Goal: Task Accomplishment & Management: Manage account settings

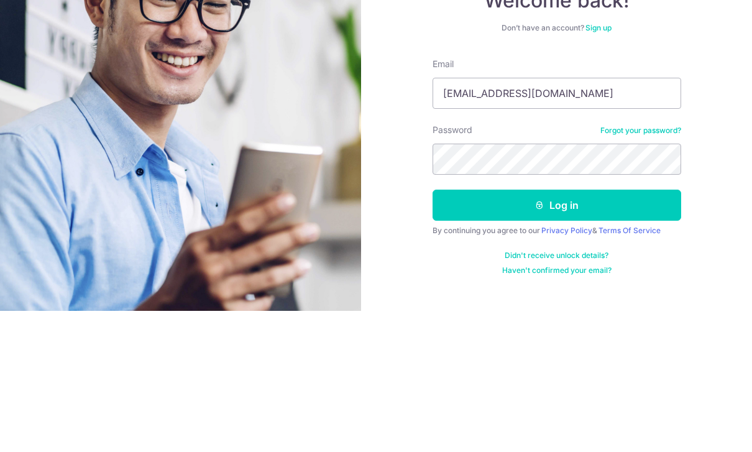
type input "[EMAIL_ADDRESS][DOMAIN_NAME]"
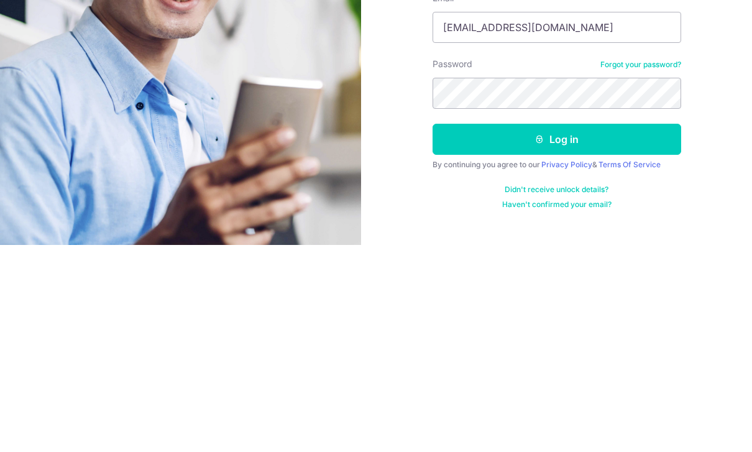
scroll to position [40, 0]
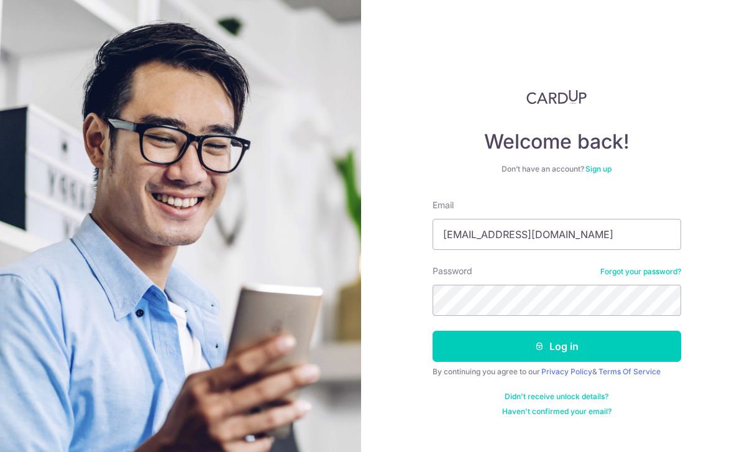
click at [594, 331] on button "Log in" at bounding box center [557, 346] width 249 height 31
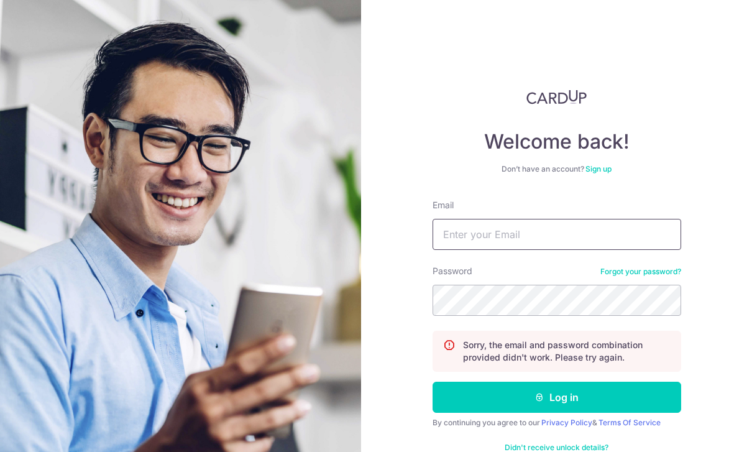
click at [627, 234] on input "Email" at bounding box center [557, 234] width 249 height 31
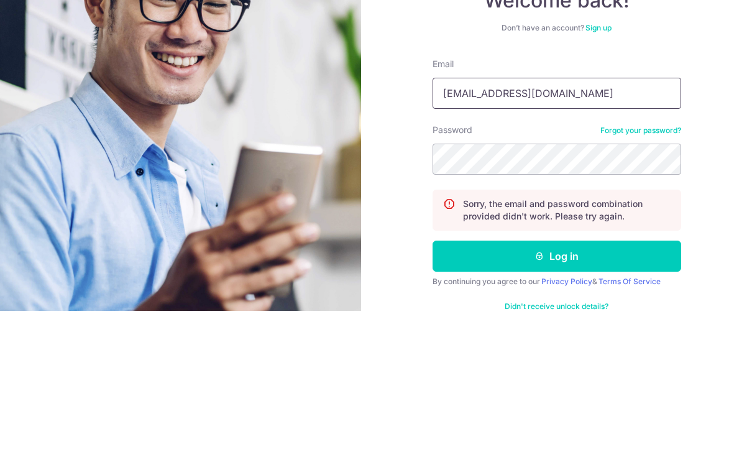
type input "[EMAIL_ADDRESS][DOMAIN_NAME]"
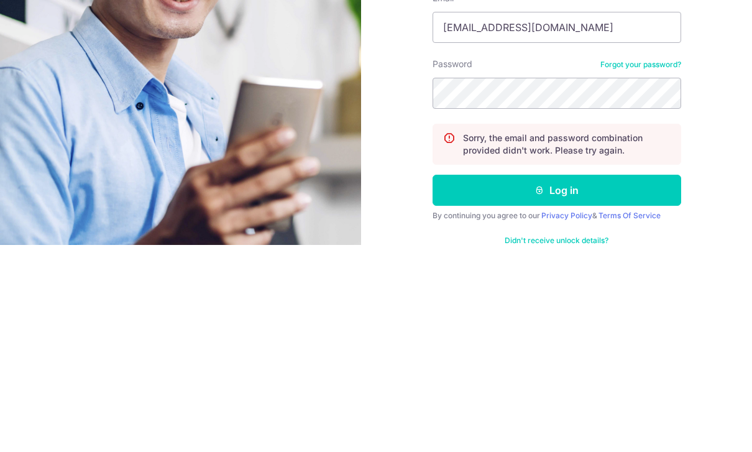
scroll to position [40, 0]
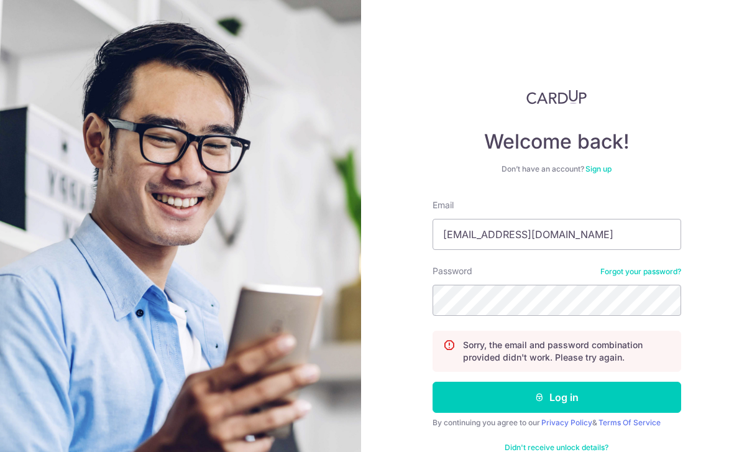
click at [602, 382] on button "Log in" at bounding box center [557, 397] width 249 height 31
click at [622, 233] on input "Email" at bounding box center [557, 234] width 249 height 31
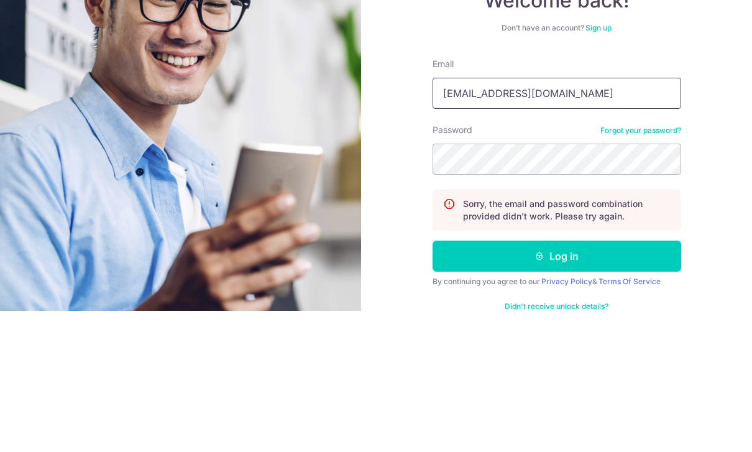
type input "kell76@live.com"
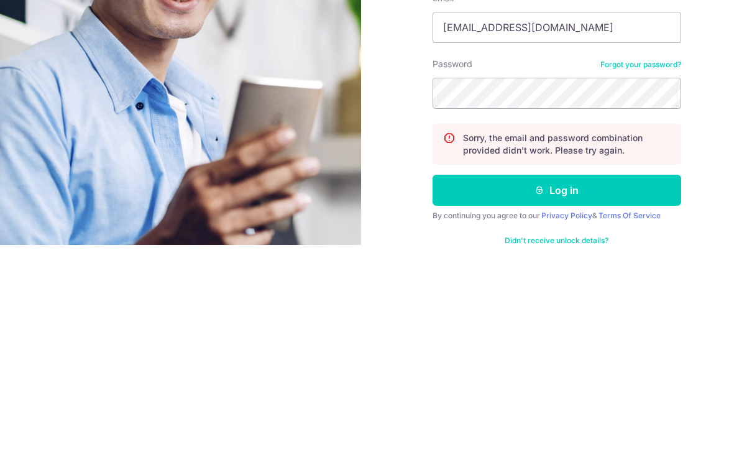
scroll to position [40, 0]
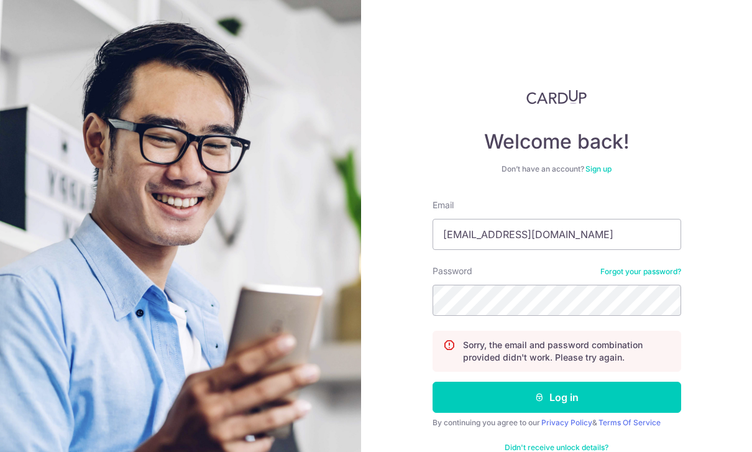
click at [609, 382] on button "Log in" at bounding box center [557, 397] width 249 height 31
click at [544, 238] on input "Email" at bounding box center [557, 234] width 249 height 31
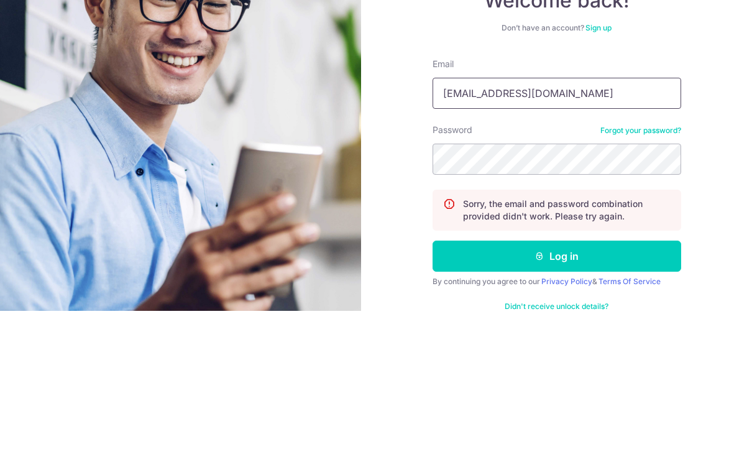
type input "[EMAIL_ADDRESS][DOMAIN_NAME]"
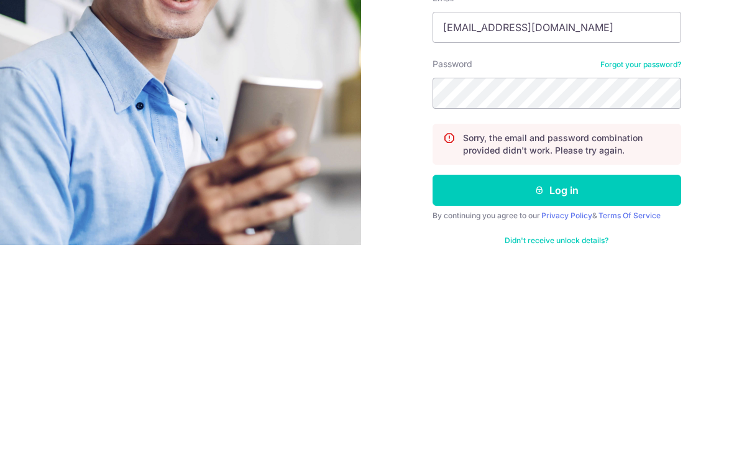
scroll to position [40, 0]
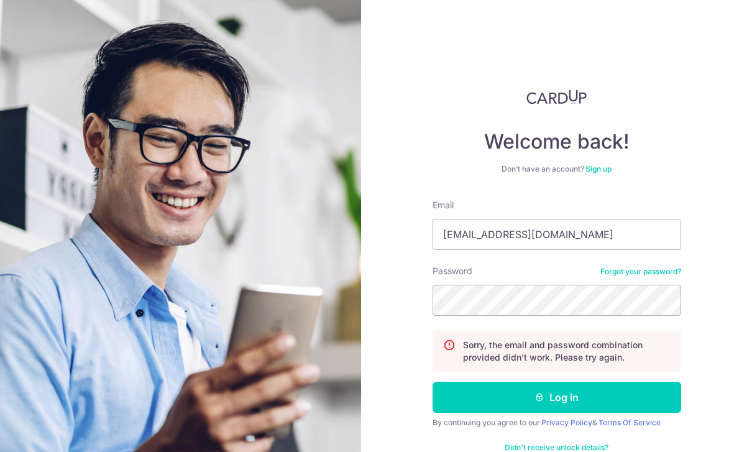
click at [602, 382] on button "Log in" at bounding box center [557, 397] width 249 height 31
click at [579, 233] on input "Email" at bounding box center [557, 234] width 249 height 31
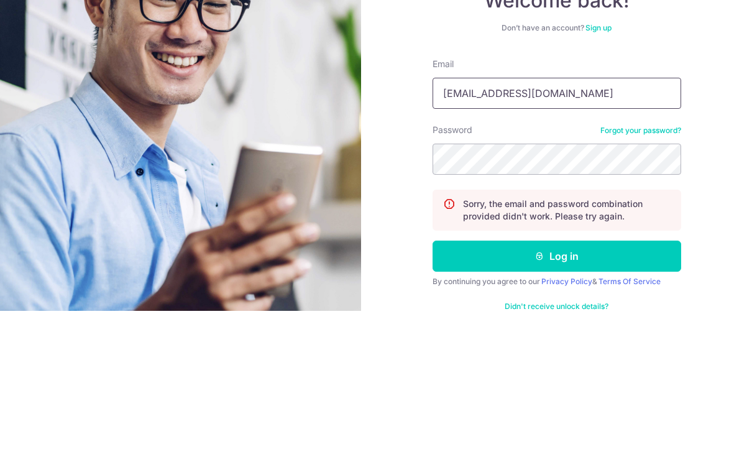
type input "Kell76@live.com"
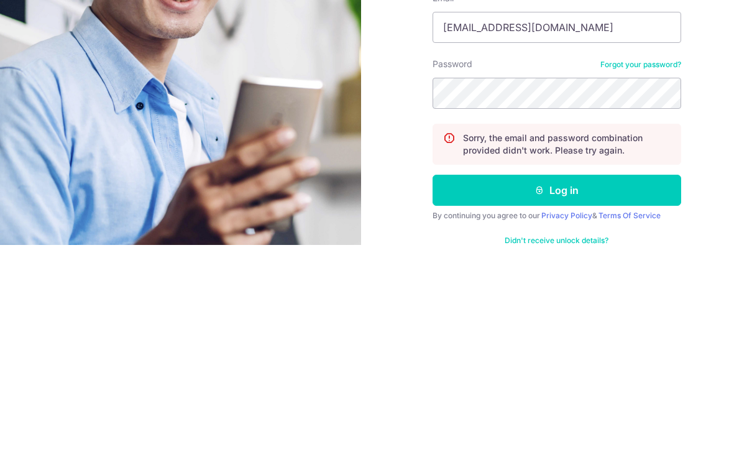
scroll to position [40, 0]
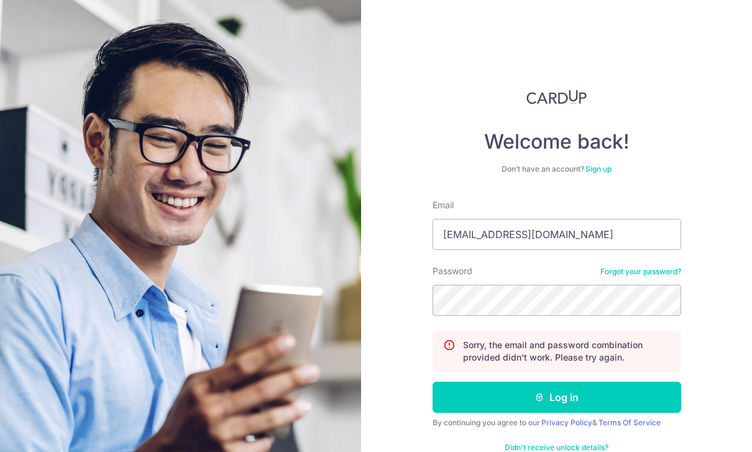
click at [606, 382] on button "Log in" at bounding box center [557, 397] width 249 height 31
click at [647, 271] on link "Forgot your password?" at bounding box center [641, 272] width 81 height 10
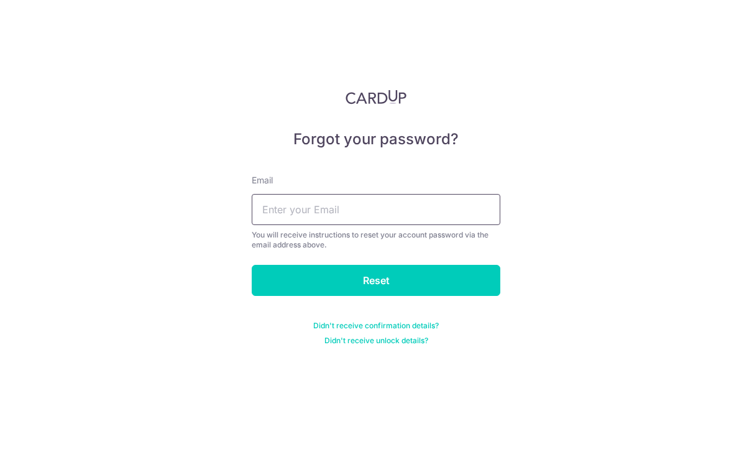
click at [434, 211] on input "text" at bounding box center [376, 209] width 249 height 31
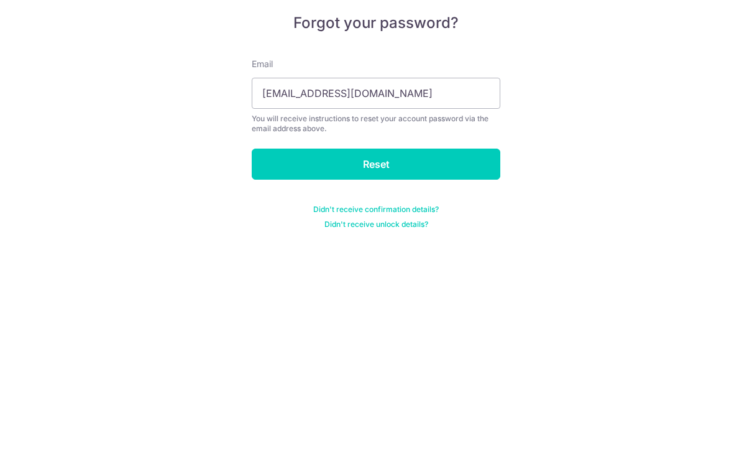
scroll to position [40, 0]
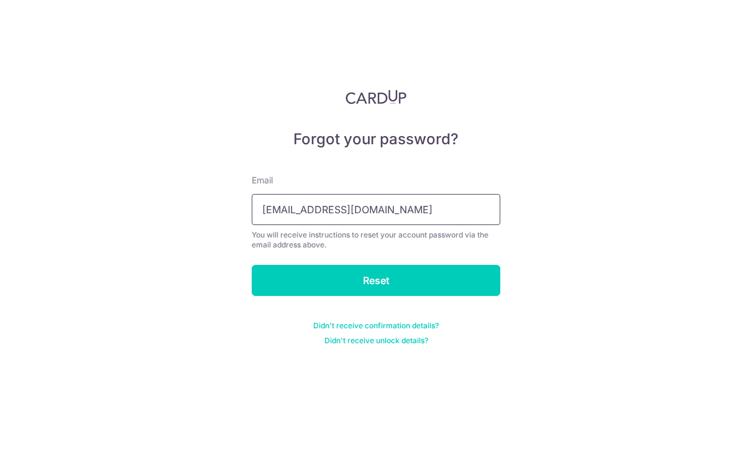
type input "Kell76@live.com"
click at [408, 265] on input "Reset" at bounding box center [376, 280] width 249 height 31
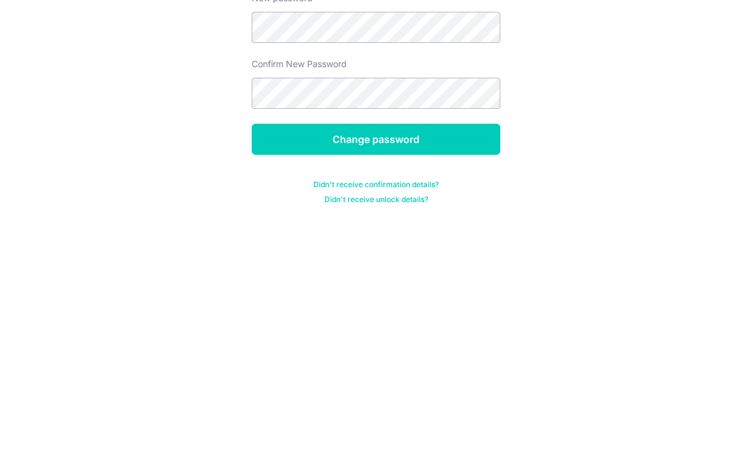
scroll to position [40, 0]
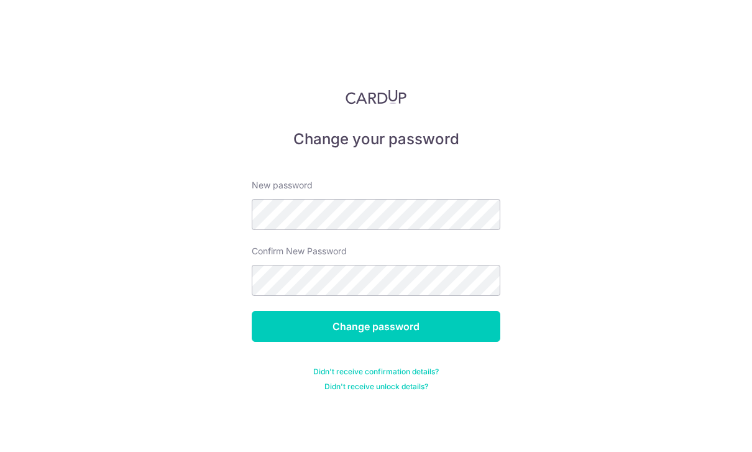
click at [435, 311] on input "Change password" at bounding box center [376, 326] width 249 height 31
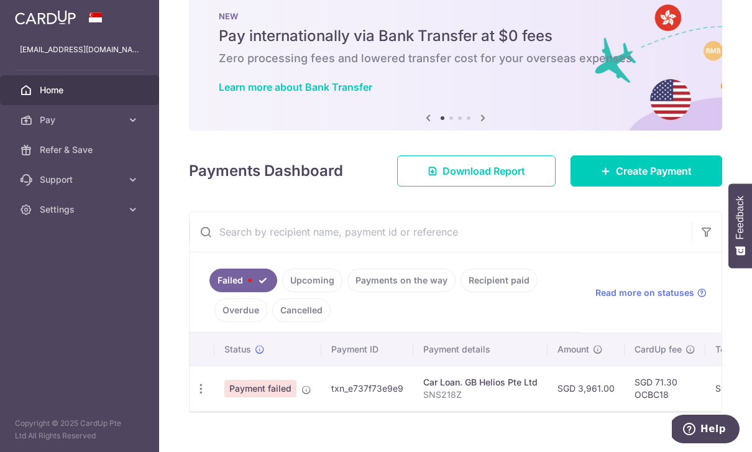
scroll to position [29, 0]
click at [302, 395] on icon at bounding box center [307, 390] width 10 height 10
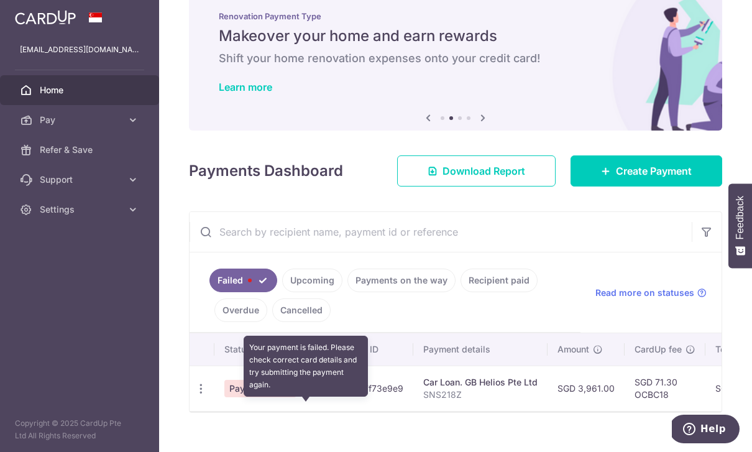
click at [372, 252] on input "text" at bounding box center [441, 232] width 502 height 40
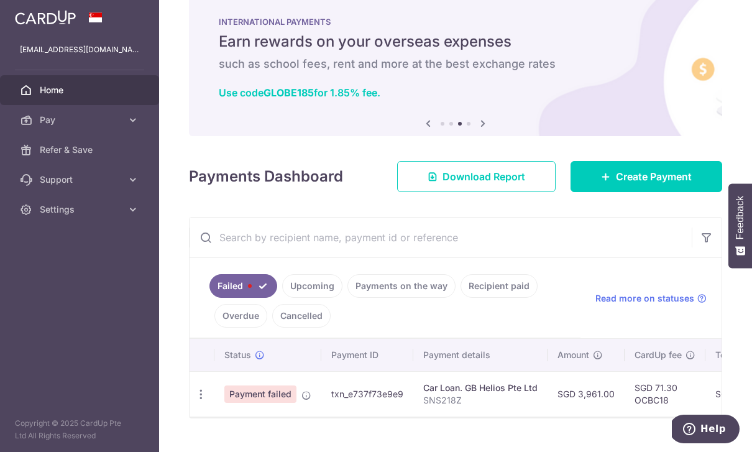
scroll to position [0, 0]
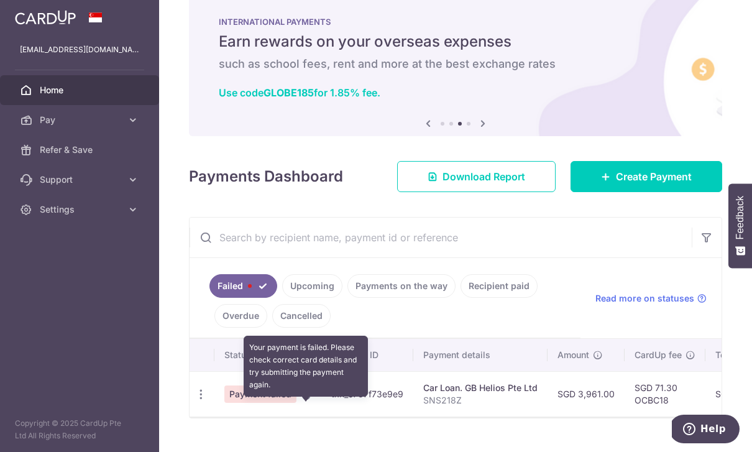
click at [302, 390] on icon at bounding box center [307, 395] width 10 height 10
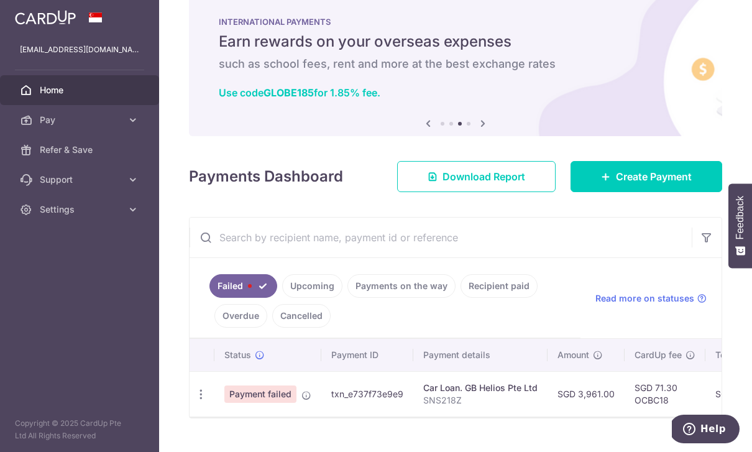
click at [321, 371] on td "txn_e737f73e9e9" at bounding box center [367, 393] width 92 height 45
click at [282, 289] on link "Upcoming" at bounding box center [312, 286] width 60 height 24
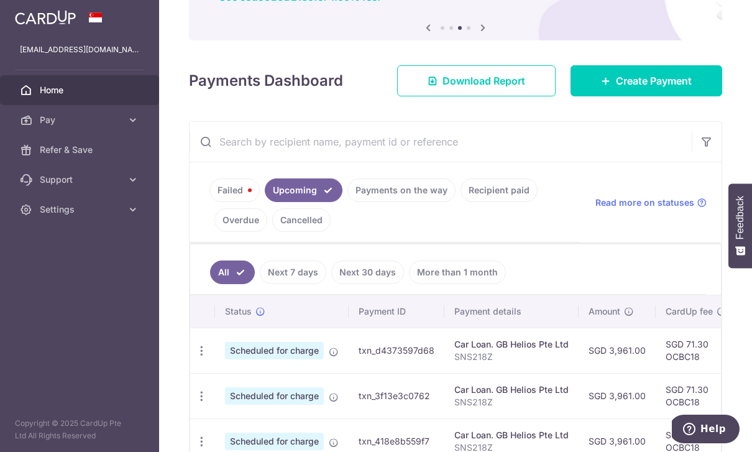
scroll to position [144, 0]
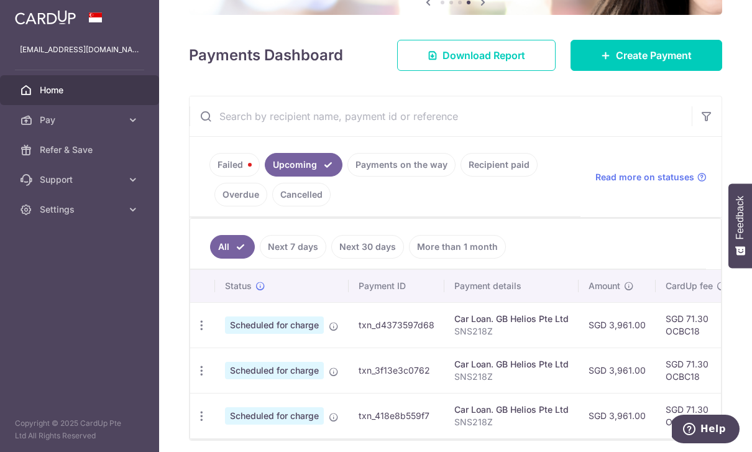
click at [210, 174] on link "Failed" at bounding box center [235, 165] width 50 height 24
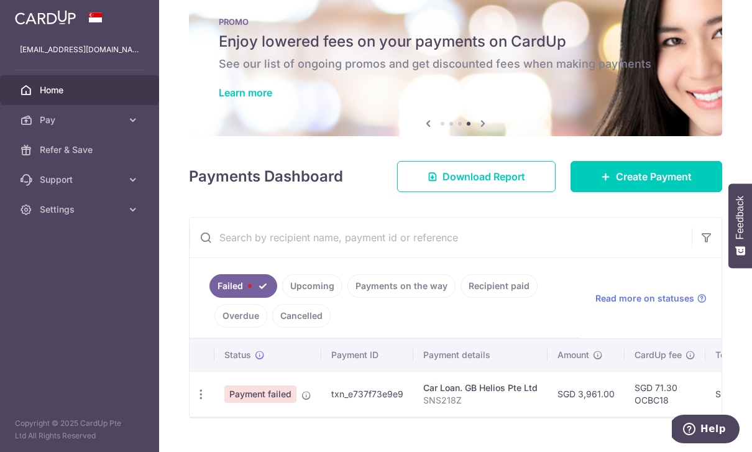
scroll to position [23, 0]
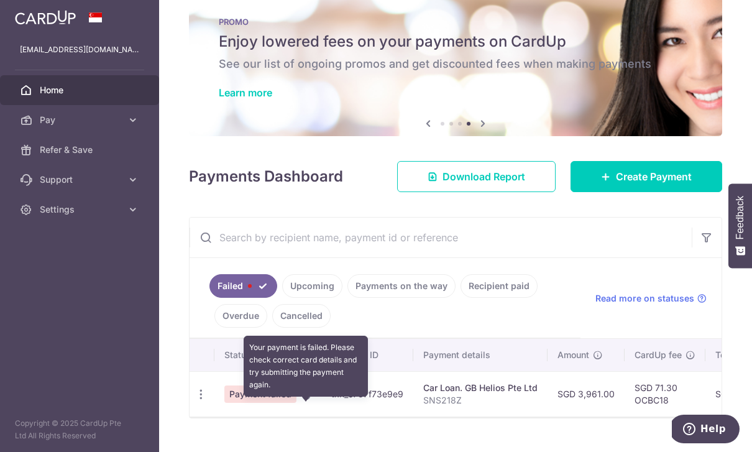
click at [302, 390] on icon at bounding box center [307, 395] width 10 height 10
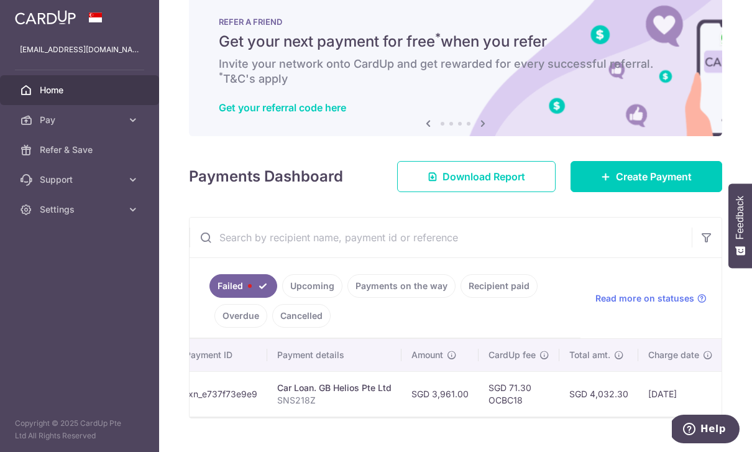
scroll to position [0, 145]
click at [699, 293] on icon at bounding box center [702, 298] width 10 height 10
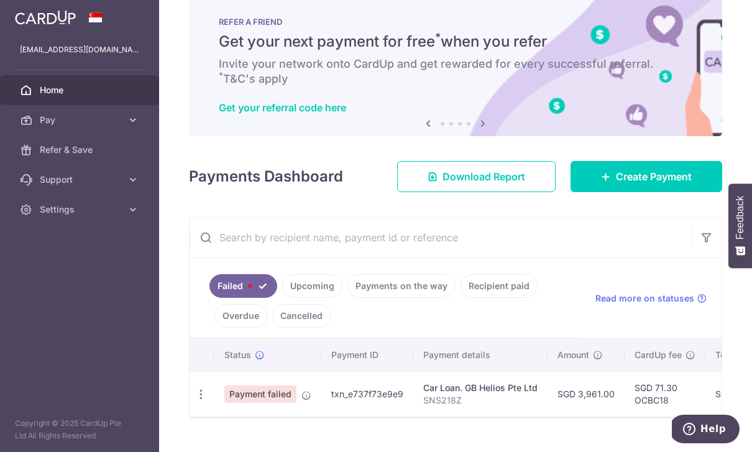
scroll to position [0, 0]
click at [302, 390] on icon at bounding box center [307, 395] width 10 height 10
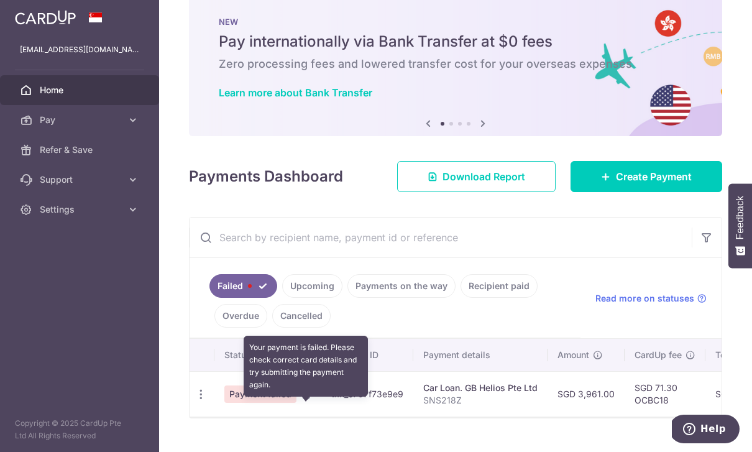
click at [548, 371] on td "SGD 3,961.00" at bounding box center [586, 393] width 77 height 45
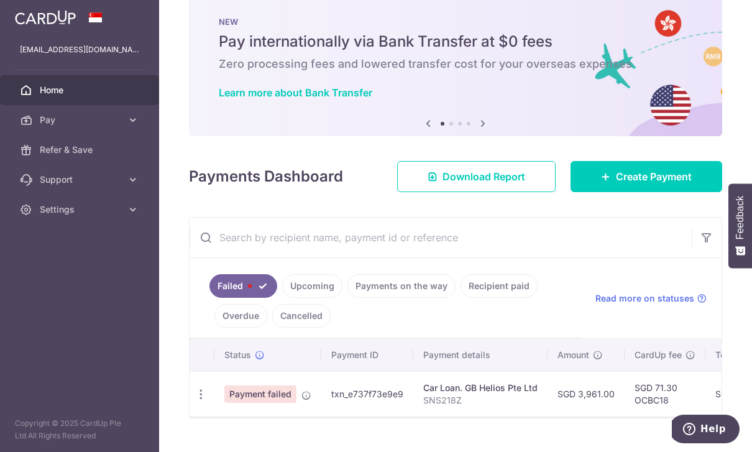
click at [195, 388] on icon "button" at bounding box center [201, 394] width 13 height 13
click at [225, 421] on span "Update payment" at bounding box center [267, 428] width 85 height 15
radio input "true"
type input "3,961.00"
type input "SNS218Z"
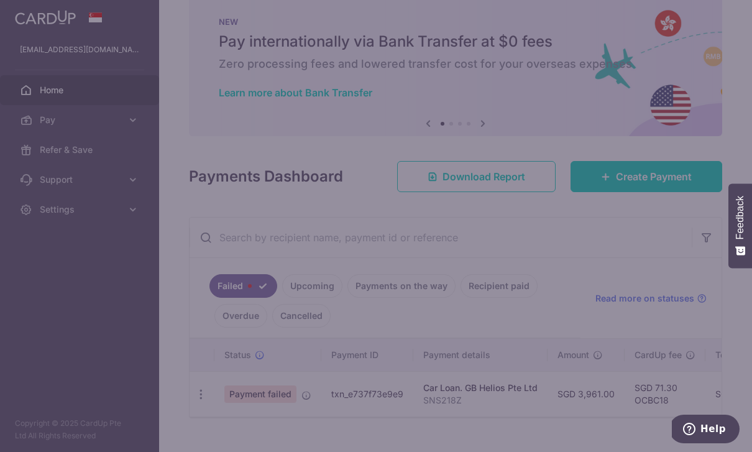
type input "OCBC18"
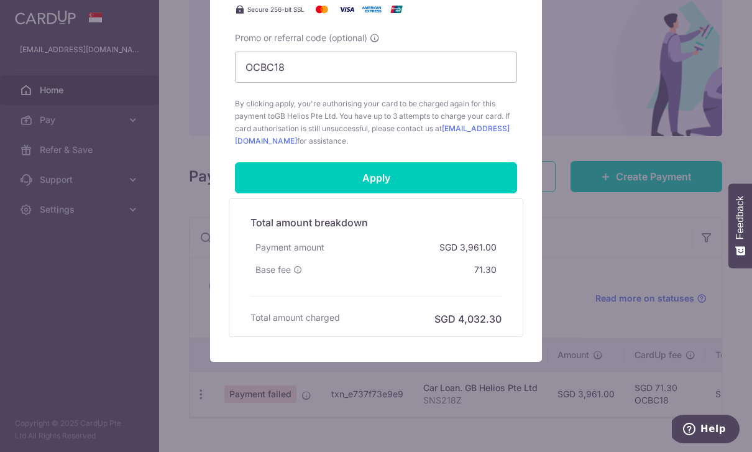
scroll to position [555, 0]
click at [435, 178] on input "Apply" at bounding box center [376, 177] width 282 height 31
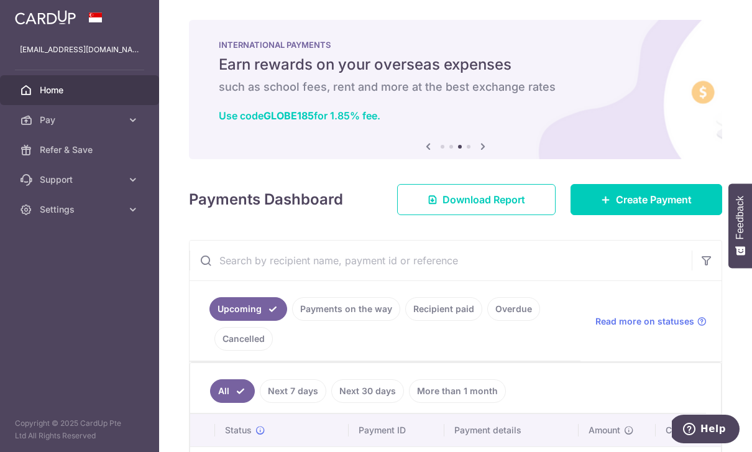
click at [0, 0] on icon "button" at bounding box center [0, 0] width 0 height 0
click at [129, 208] on icon at bounding box center [133, 209] width 12 height 12
click at [95, 271] on span "Logout" at bounding box center [81, 269] width 82 height 12
